Goal: Task Accomplishment & Management: Use online tool/utility

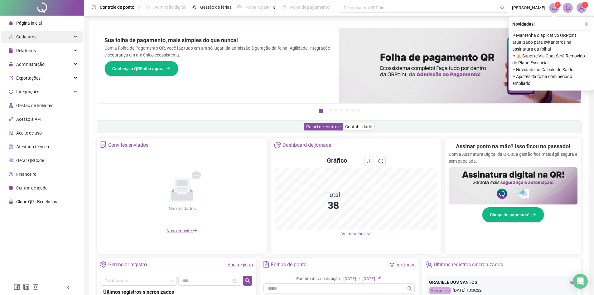
click at [31, 33] on span "Cadastros" at bounding box center [23, 37] width 28 height 12
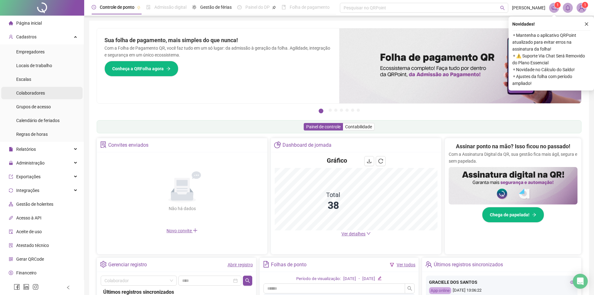
click at [33, 92] on span "Colaboradores" at bounding box center [30, 92] width 29 height 5
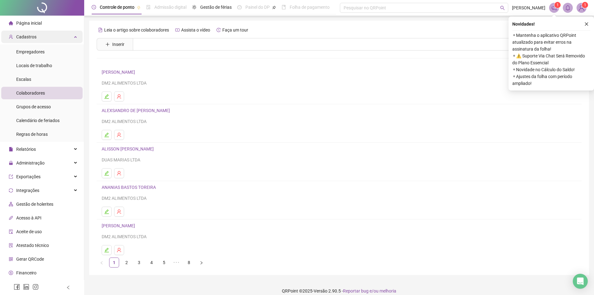
click at [32, 37] on span "Cadastros" at bounding box center [26, 36] width 20 height 5
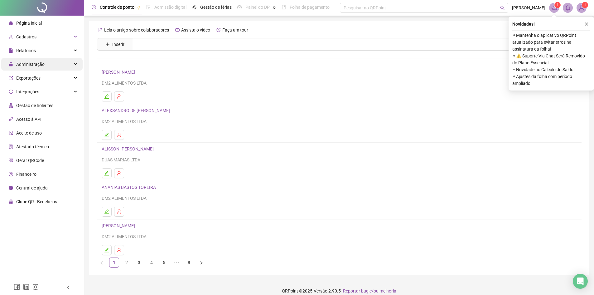
click at [37, 64] on span "Administração" at bounding box center [30, 64] width 28 height 5
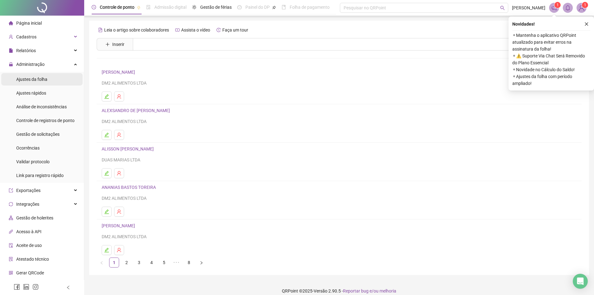
click at [38, 78] on span "Ajustes da folha" at bounding box center [31, 79] width 31 height 5
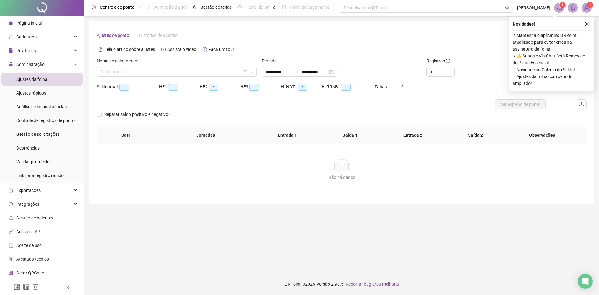
type input "**********"
click at [201, 74] on input "search" at bounding box center [173, 71] width 147 height 9
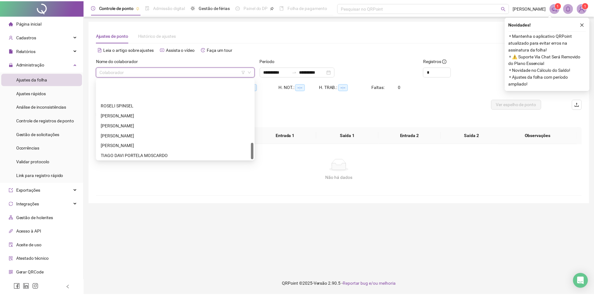
scroll to position [300, 0]
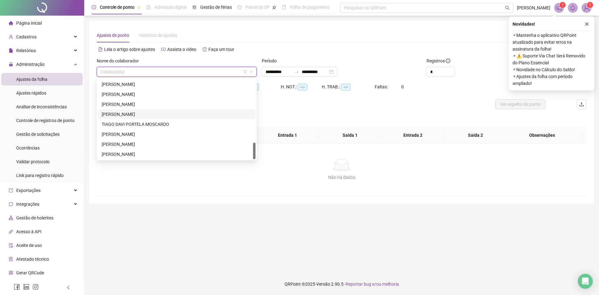
drag, startPoint x: 159, startPoint y: 114, endPoint x: 168, endPoint y: 110, distance: 9.5
click at [161, 113] on div "[PERSON_NAME]" at bounding box center [177, 114] width 150 height 7
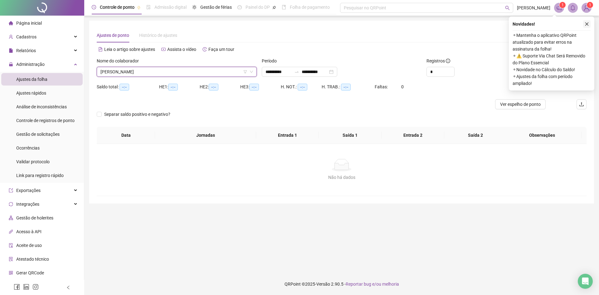
click at [586, 24] on icon "close" at bounding box center [587, 24] width 4 height 4
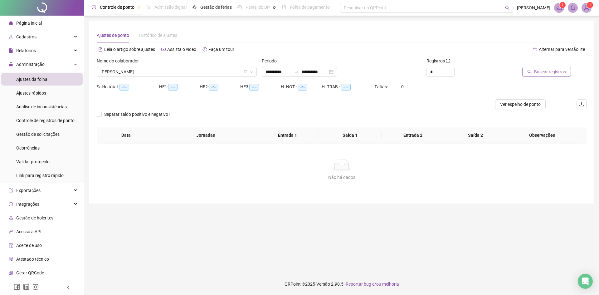
click at [558, 72] on span "Buscar registros" at bounding box center [550, 71] width 32 height 7
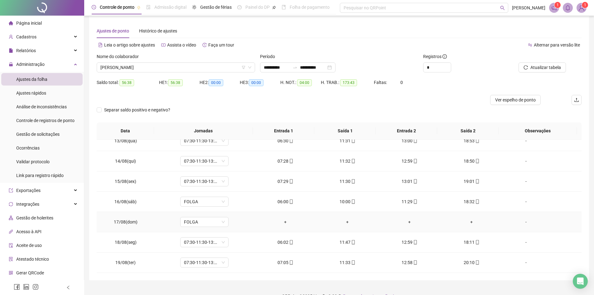
scroll to position [17, 0]
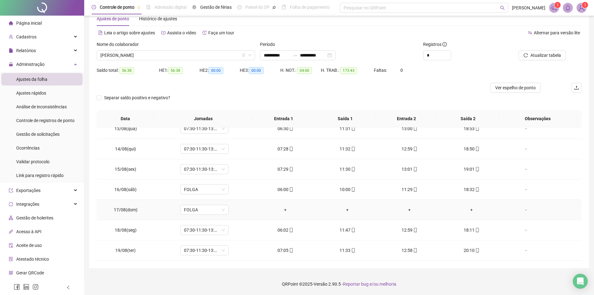
drag, startPoint x: 282, startPoint y: 209, endPoint x: 292, endPoint y: 209, distance: 9.4
click at [282, 209] on div "+" at bounding box center [286, 209] width 52 height 7
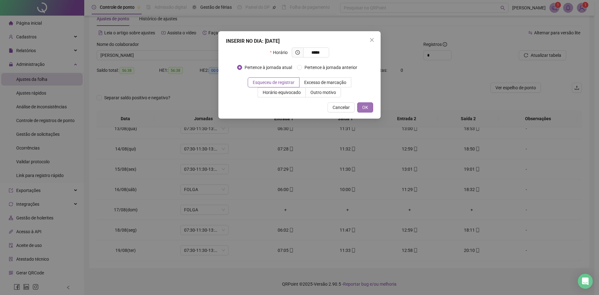
type input "*****"
click at [364, 111] on button "OK" at bounding box center [365, 107] width 16 height 10
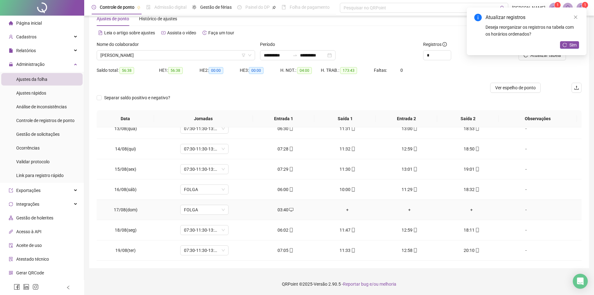
click at [344, 210] on div "+" at bounding box center [348, 209] width 52 height 7
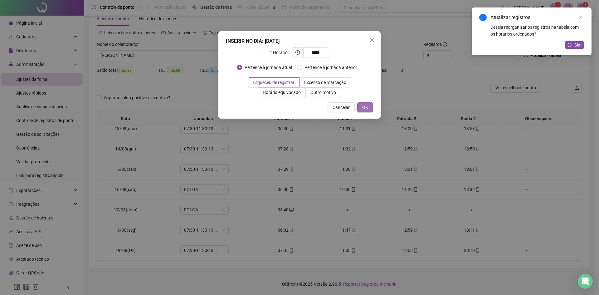
type input "*****"
click at [368, 105] on button "OK" at bounding box center [365, 107] width 16 height 10
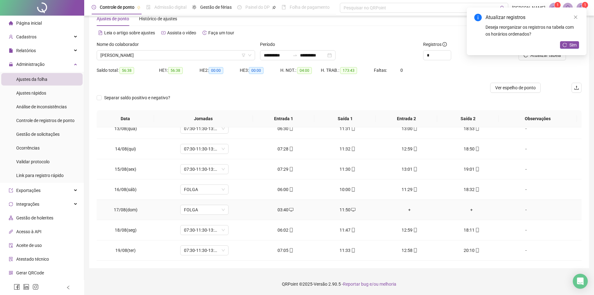
drag, startPoint x: 407, startPoint y: 211, endPoint x: 405, endPoint y: 204, distance: 6.7
click at [407, 209] on div "+" at bounding box center [410, 209] width 52 height 7
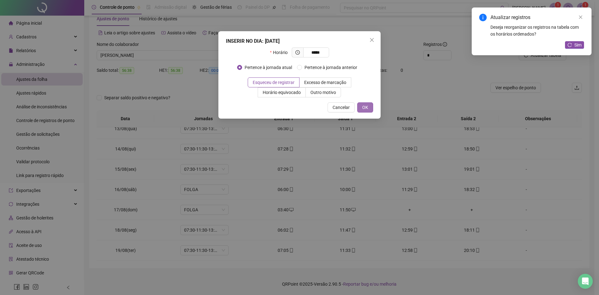
type input "*****"
click at [362, 110] on button "OK" at bounding box center [365, 107] width 16 height 10
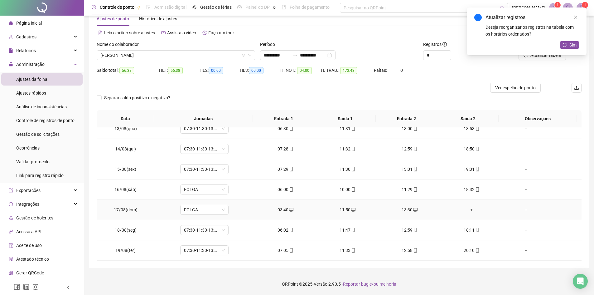
click at [468, 208] on div "+" at bounding box center [472, 209] width 52 height 7
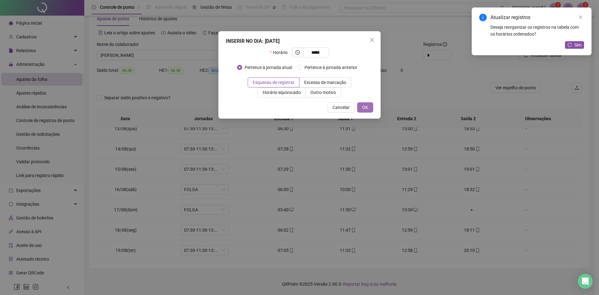
type input "*****"
drag, startPoint x: 367, startPoint y: 110, endPoint x: 370, endPoint y: 110, distance: 3.4
click at [367, 110] on span "OK" at bounding box center [365, 107] width 6 height 7
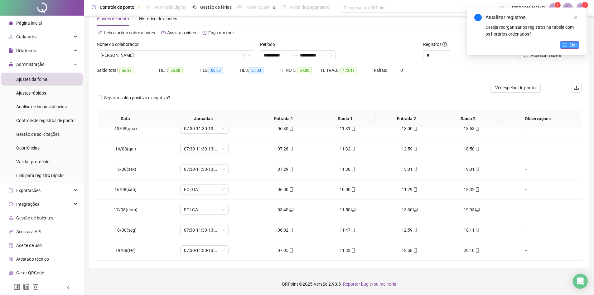
click at [573, 44] on span "Sim" at bounding box center [573, 44] width 7 height 7
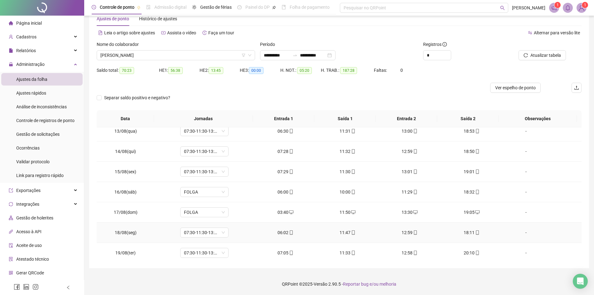
scroll to position [252, 0]
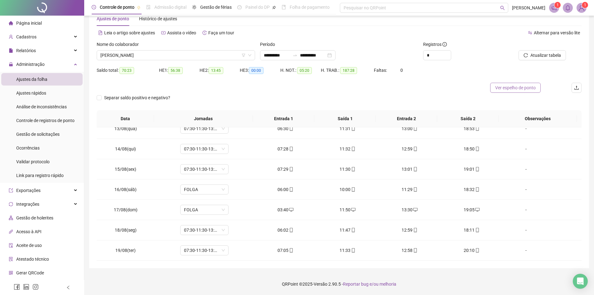
click at [514, 87] on span "Ver espelho de ponto" at bounding box center [515, 87] width 41 height 7
